Goal: Task Accomplishment & Management: Manage account settings

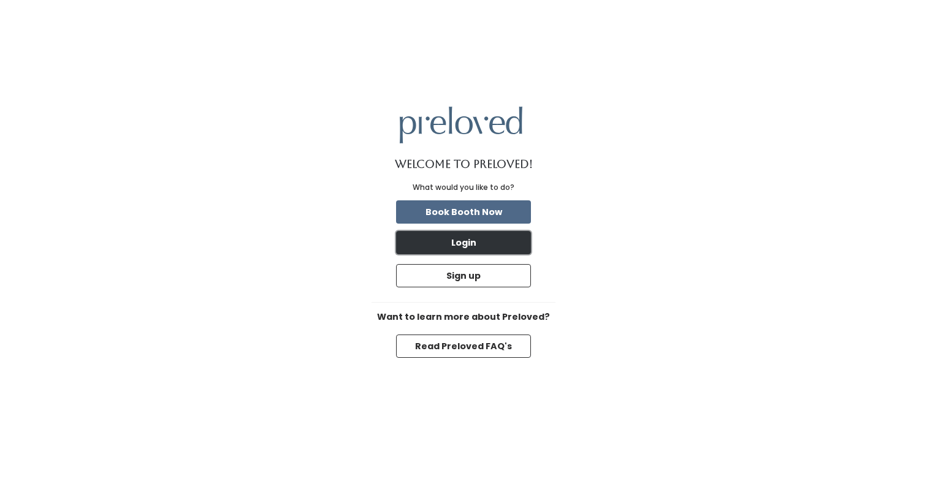
click at [473, 245] on button "Login" at bounding box center [463, 242] width 135 height 23
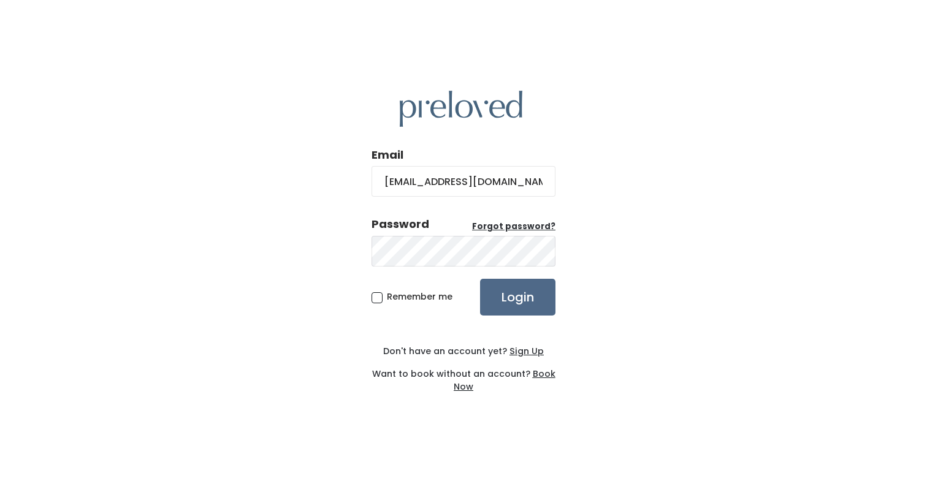
type input "[EMAIL_ADDRESS][DOMAIN_NAME]"
click at [552, 300] on input "Login" at bounding box center [517, 297] width 75 height 37
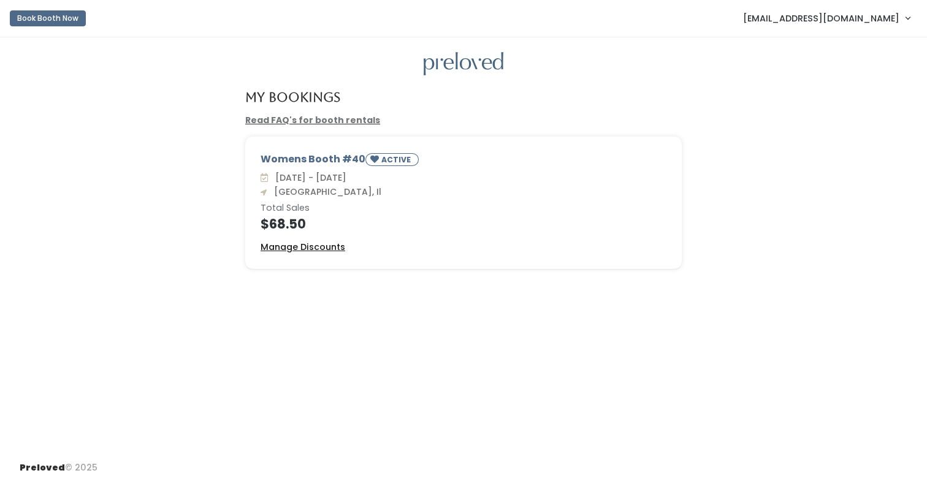
click at [294, 251] on u "Manage Discounts" at bounding box center [303, 247] width 85 height 12
